Goal: Transaction & Acquisition: Book appointment/travel/reservation

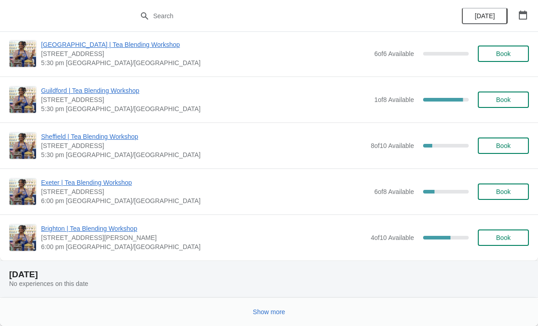
scroll to position [912, 0]
click at [271, 314] on span "Show more" at bounding box center [269, 311] width 32 height 7
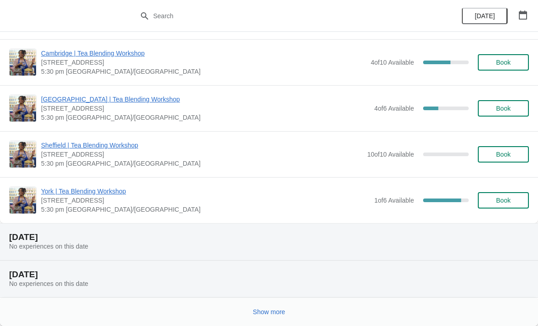
scroll to position [2056, 0]
click at [263, 315] on span "Show more" at bounding box center [269, 311] width 32 height 7
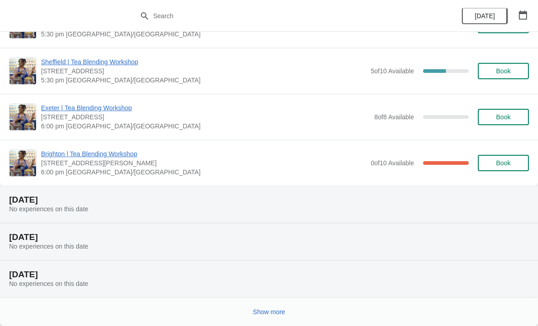
scroll to position [3338, 0]
click at [264, 312] on span "Show more" at bounding box center [269, 311] width 32 height 7
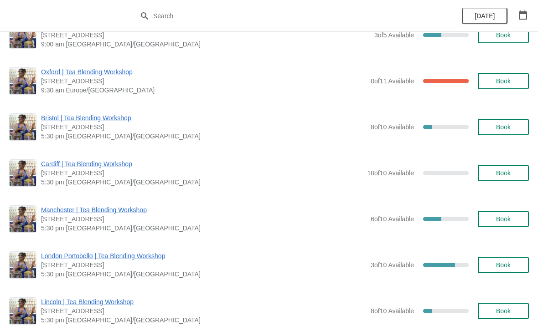
scroll to position [4957, 0]
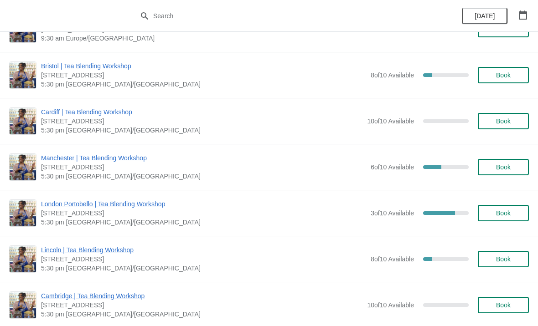
click at [70, 267] on span "5:30 pm [GEOGRAPHIC_DATA]/[GEOGRAPHIC_DATA]" at bounding box center [203, 268] width 325 height 9
click at [506, 257] on span "Book" at bounding box center [503, 259] width 15 height 7
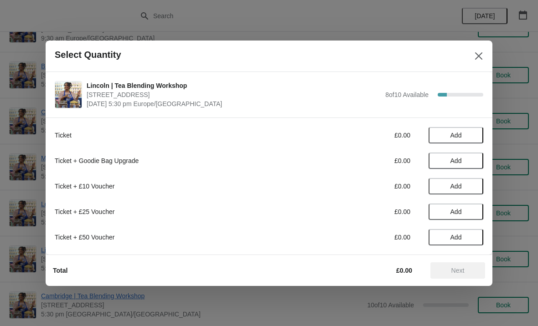
click at [456, 137] on span "Add" at bounding box center [455, 135] width 11 height 7
click at [469, 135] on icon at bounding box center [471, 135] width 10 height 10
click at [469, 134] on icon at bounding box center [471, 135] width 10 height 10
click at [464, 265] on button "Next" at bounding box center [457, 270] width 55 height 16
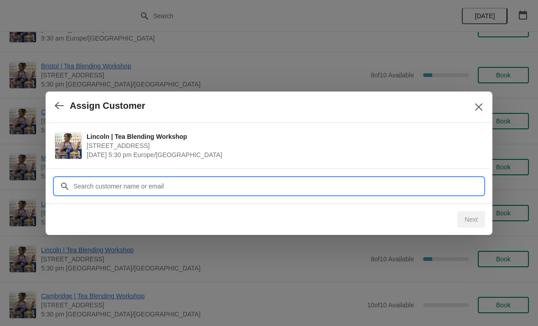
click at [408, 187] on input "Customer" at bounding box center [278, 186] width 410 height 16
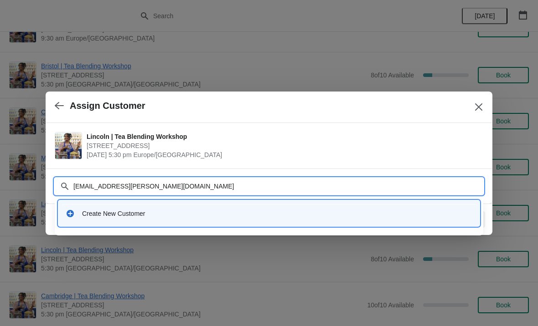
type input "[EMAIL_ADDRESS][PERSON_NAME][DOMAIN_NAME]"
click at [100, 184] on input "[EMAIL_ADDRESS][PERSON_NAME][DOMAIN_NAME]" at bounding box center [278, 186] width 410 height 16
click at [108, 179] on input "[EMAIL_ADDRESS][PERSON_NAME][DOMAIN_NAME]" at bounding box center [278, 186] width 410 height 16
click at [138, 213] on div "Create New Customer" at bounding box center [277, 213] width 390 height 9
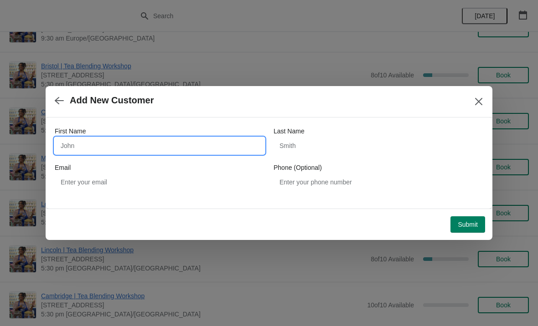
click at [147, 144] on input "First Name" at bounding box center [160, 146] width 210 height 16
type input "[PERSON_NAME]"
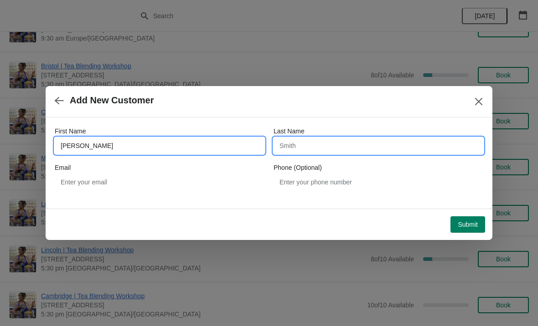
click at [345, 152] on input "Last Name" at bounding box center [378, 146] width 210 height 16
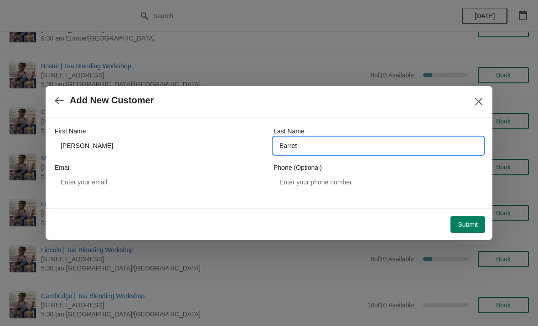
type input "Barret"
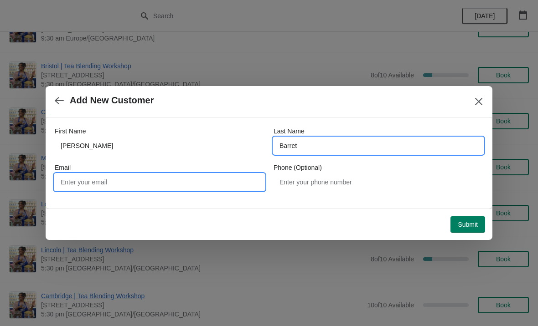
click at [164, 183] on input "Email" at bounding box center [160, 182] width 210 height 16
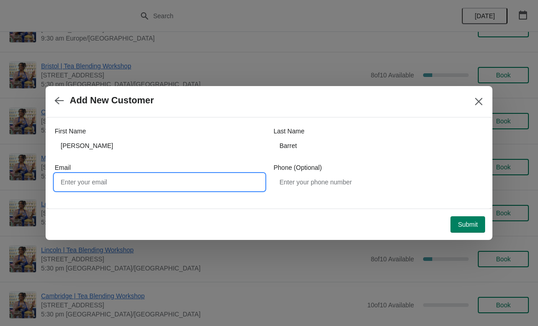
click at [97, 180] on input "Email" at bounding box center [160, 182] width 210 height 16
paste input "[EMAIL_ADDRESS][PERSON_NAME][DOMAIN_NAME]"
type input "[EMAIL_ADDRESS][PERSON_NAME][DOMAIN_NAME]"
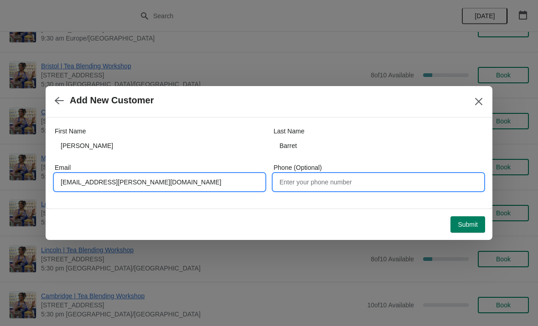
click at [325, 184] on input "Phone (Optional)" at bounding box center [378, 182] width 210 height 16
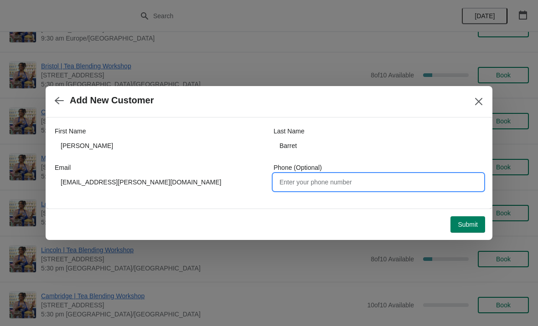
click at [362, 187] on input "Phone (Optional)" at bounding box center [378, 182] width 210 height 16
type input "07875951108"
click at [473, 227] on span "Submit" at bounding box center [467, 224] width 20 height 7
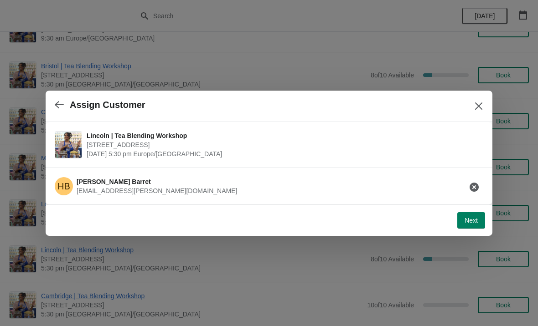
click at [461, 220] on button "Next" at bounding box center [471, 220] width 28 height 16
select select "No"
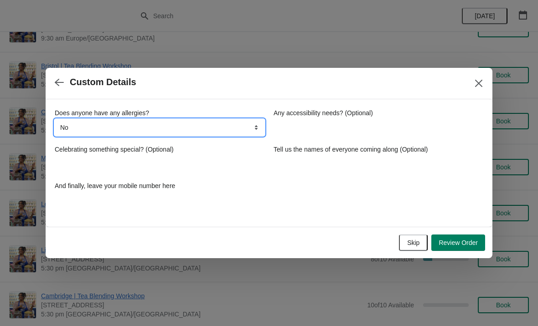
click at [204, 129] on select "No Yes nuts Yes wheat Yes other" at bounding box center [160, 127] width 210 height 16
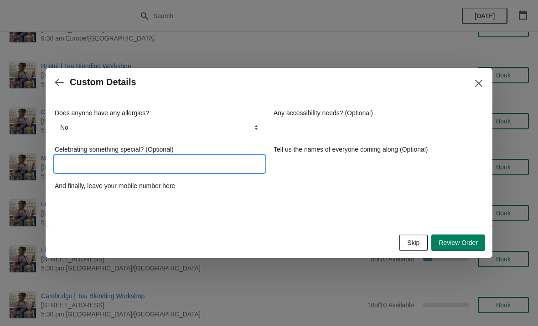
click at [184, 161] on input "Celebrating something special? (Optional)" at bounding box center [160, 164] width 210 height 16
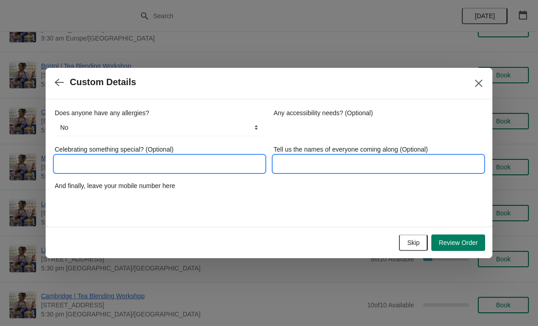
click at [315, 164] on input "Tell us the names of everyone coming along (Optional)" at bounding box center [378, 164] width 210 height 16
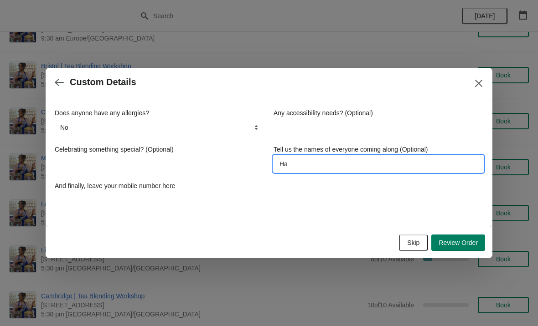
type input "H"
type input "[PERSON_NAME], [PERSON_NAME] and [PERSON_NAME]"
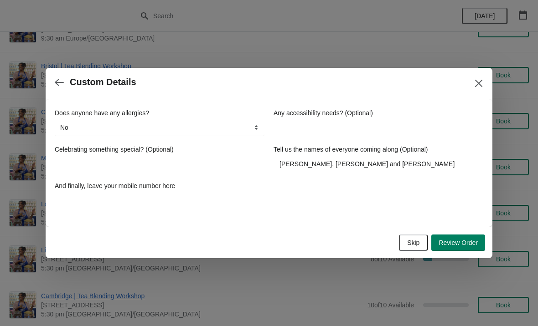
click at [453, 245] on span "Review Order" at bounding box center [457, 242] width 39 height 7
